Goal: Find specific fact: Find specific fact

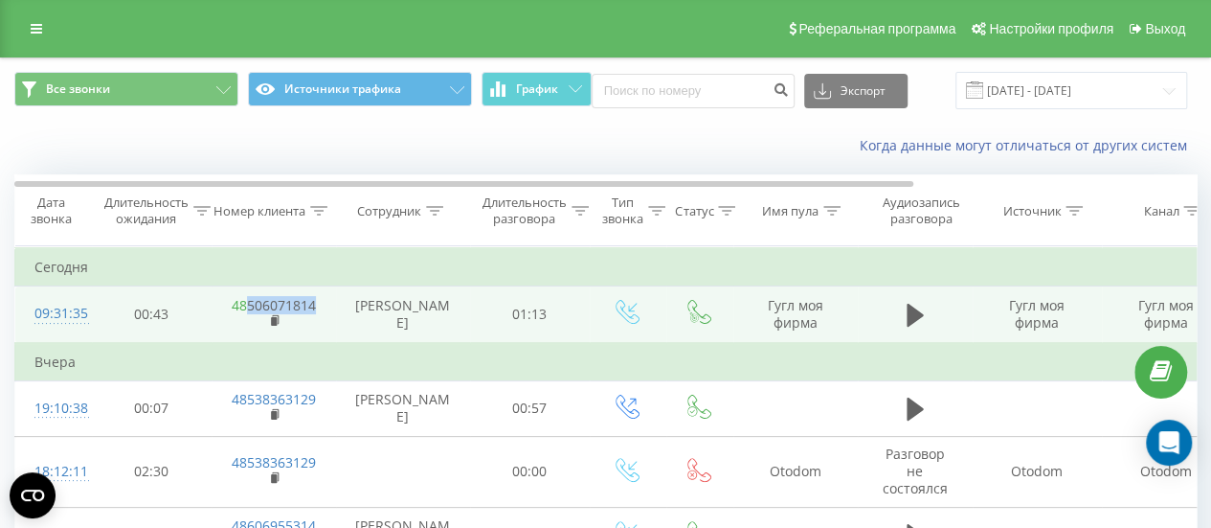
drag, startPoint x: 332, startPoint y: 298, endPoint x: 245, endPoint y: 305, distance: 87.5
click at [245, 305] on td "48506071814" at bounding box center [274, 314] width 124 height 56
copy link "506071814"
